Goal: Information Seeking & Learning: Learn about a topic

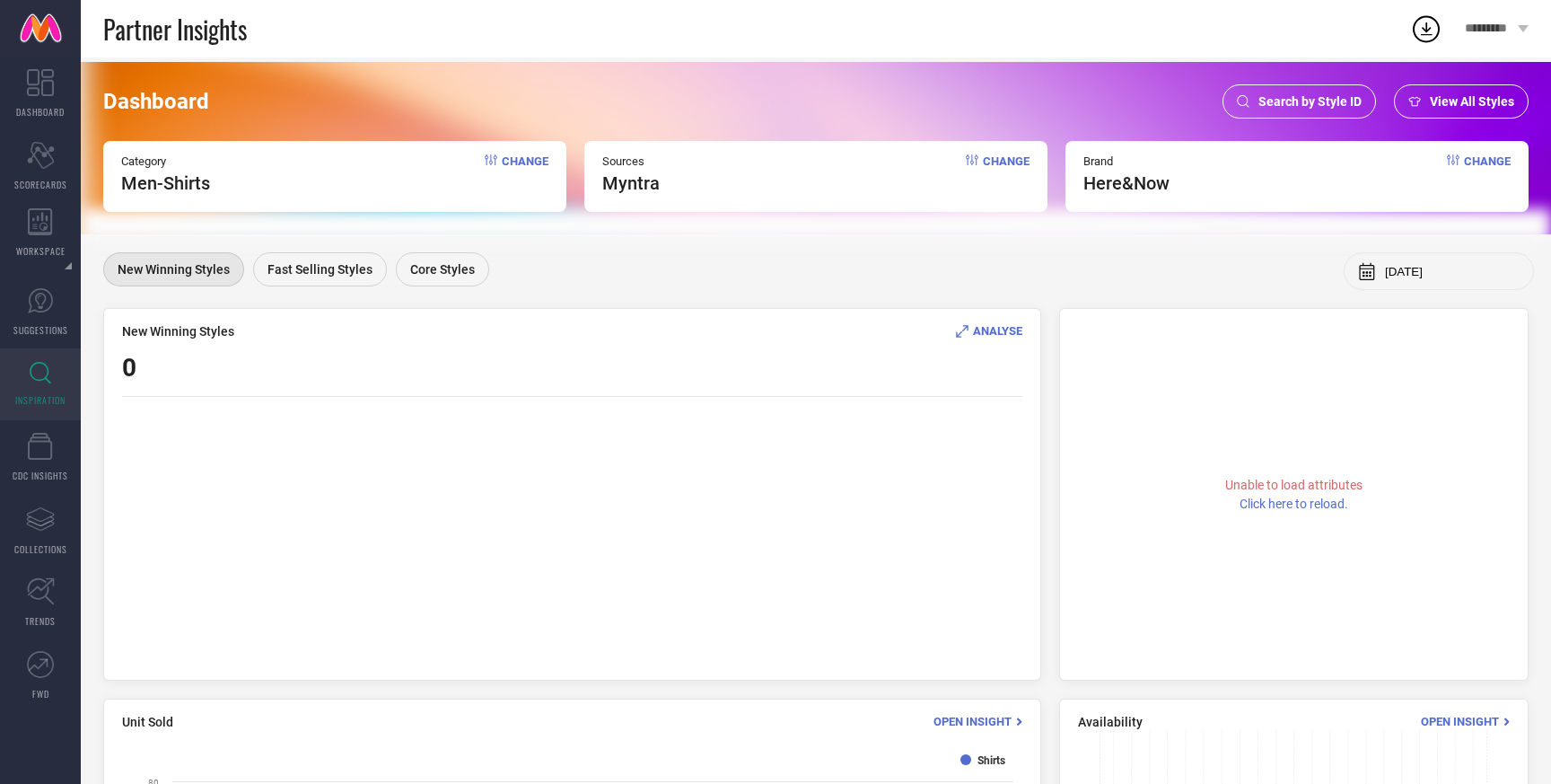
click at [1491, 111] on div "View All Styles" at bounding box center [1461, 102] width 135 height 34
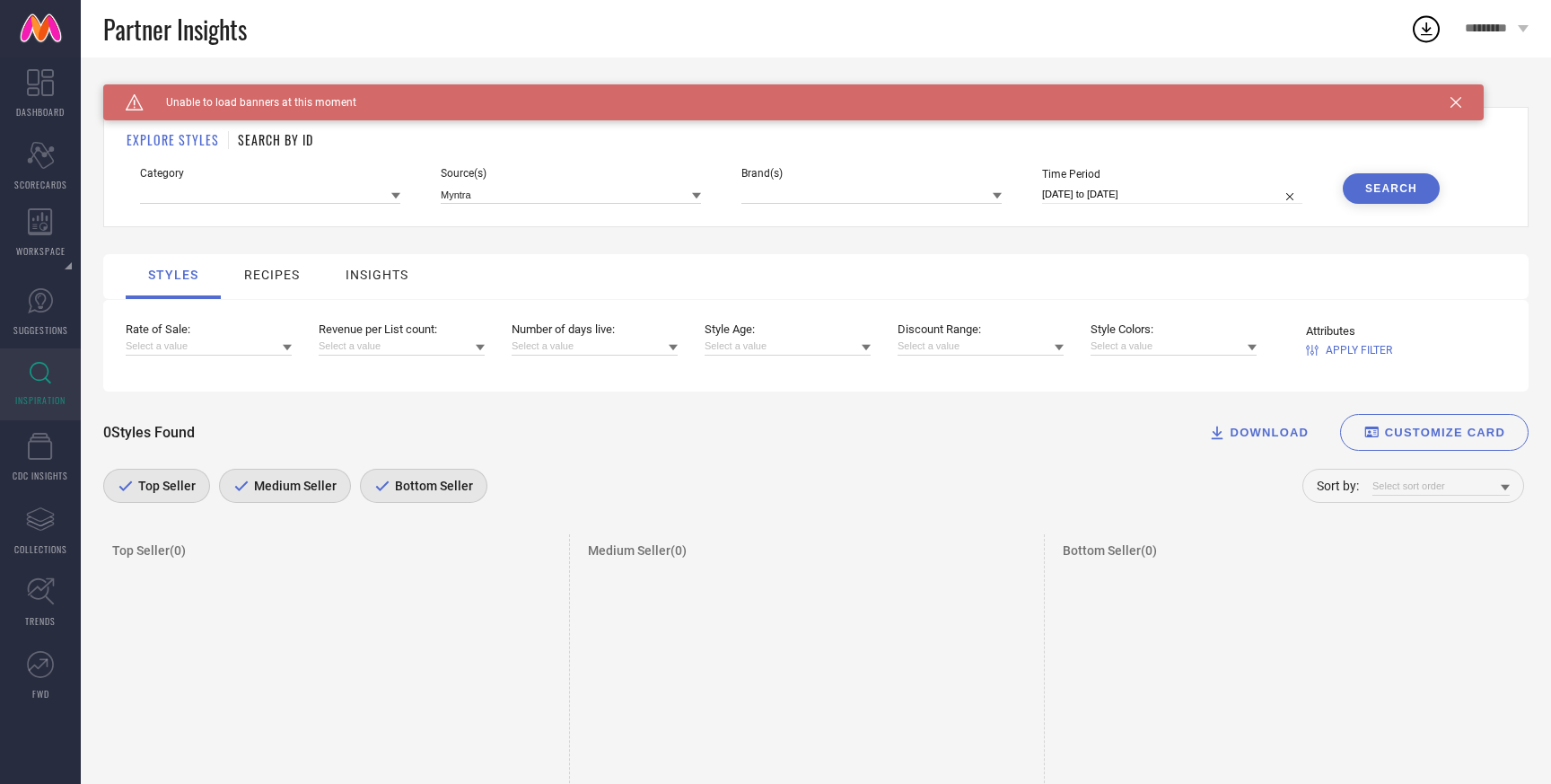
click at [412, 481] on span "Bottom Seller" at bounding box center [432, 486] width 83 height 14
click at [299, 499] on div "Medium Seller" at bounding box center [285, 486] width 132 height 34
click at [833, 23] on div "Partner Insights" at bounding box center [757, 29] width 1307 height 58
click at [1456, 101] on icon at bounding box center [1456, 102] width 11 height 11
